Goal: Information Seeking & Learning: Learn about a topic

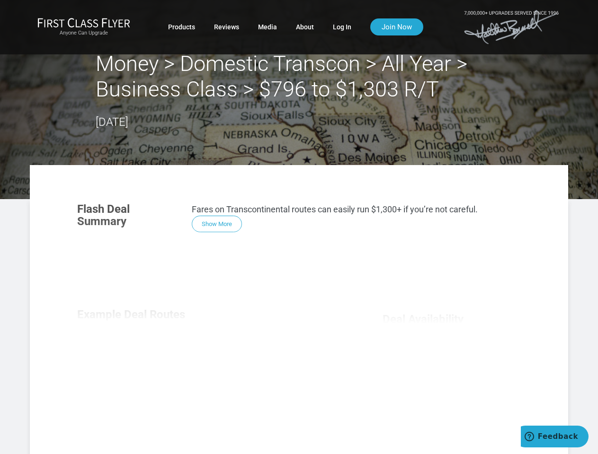
click at [299, 227] on div "Flash Deal Summary Fares on Transcontinental routes can easily run $1,300+ if y…" at bounding box center [299, 327] width 463 height 267
click at [299, 310] on div "Flash Deal Summary Fares on Transcontinental routes can easily run $1,300+ if y…" at bounding box center [299, 327] width 463 height 267
click at [217, 224] on div "Flash Deal Summary Fares on Transcontinental routes can easily run $1,300+ if y…" at bounding box center [299, 327] width 463 height 267
click at [134, 355] on div "Flash Deal Summary Fares on Transcontinental routes can easily run $1,300+ if y…" at bounding box center [299, 327] width 463 height 267
click at [212, 355] on div "Flash Deal Summary Fares on Transcontinental routes can easily run $1,300+ if y…" at bounding box center [299, 327] width 463 height 267
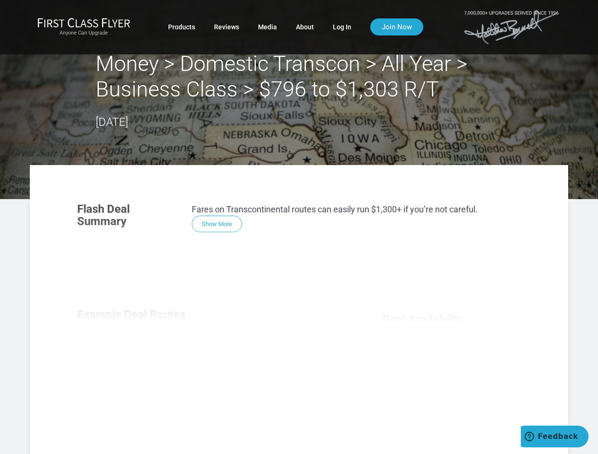
click at [290, 355] on div "Flash Deal Summary Fares on Transcontinental routes can easily run $1,300+ if y…" at bounding box center [299, 327] width 463 height 267
click at [212, 418] on div "Flash Deal Summary Fares on Transcontinental routes can easily run $1,300+ if y…" at bounding box center [299, 327] width 463 height 267
click at [452, 407] on div "Flash Deal Summary Fares on Transcontinental routes can easily run $1,300+ if y…" at bounding box center [299, 327] width 463 height 267
click at [554, 437] on span "Feedback" at bounding box center [558, 437] width 40 height 9
